Goal: Transaction & Acquisition: Register for event/course

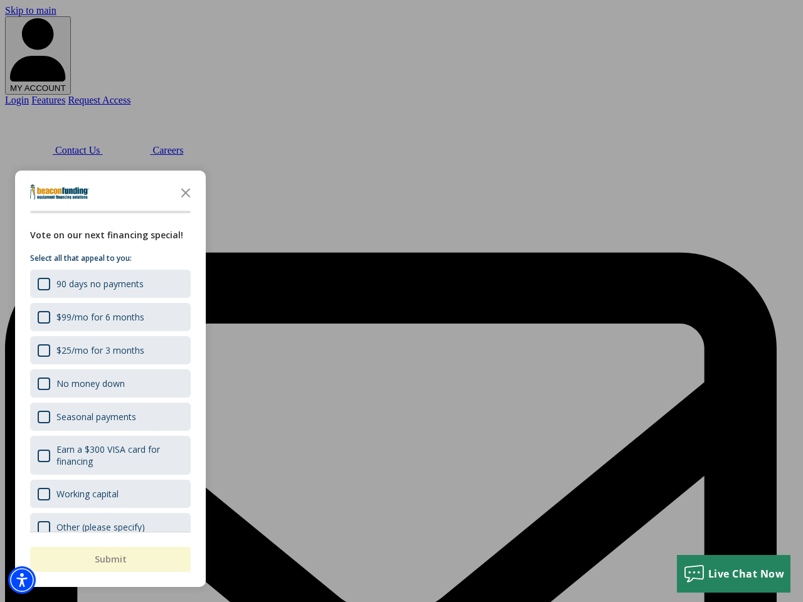
click at [401, 301] on div "button" at bounding box center [401, 301] width 803 height 602
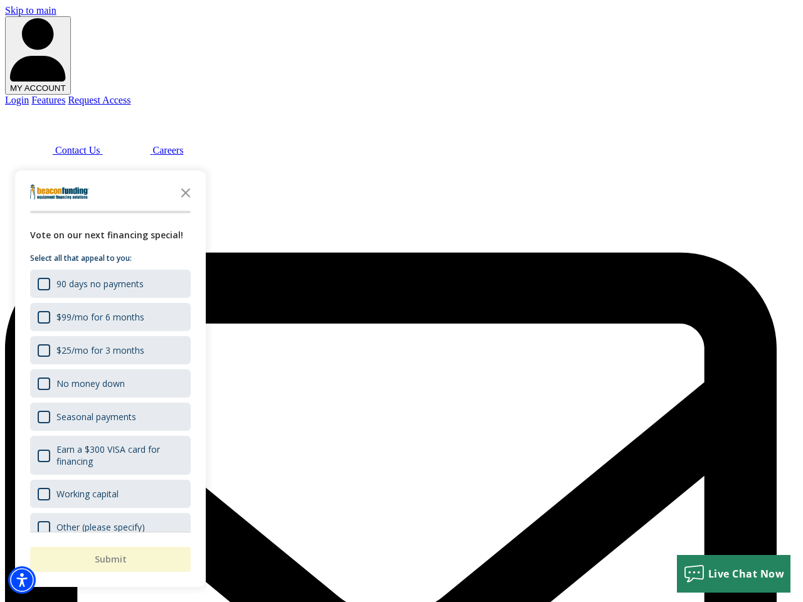
click at [22, 580] on img "Accessibility Menu" at bounding box center [22, 580] width 28 height 28
